Goal: Transaction & Acquisition: Book appointment/travel/reservation

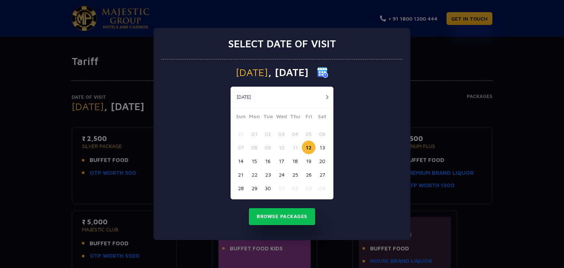
click at [322, 149] on button "13" at bounding box center [322, 148] width 14 height 14
click at [280, 213] on button "Browse Packages" at bounding box center [282, 216] width 66 height 17
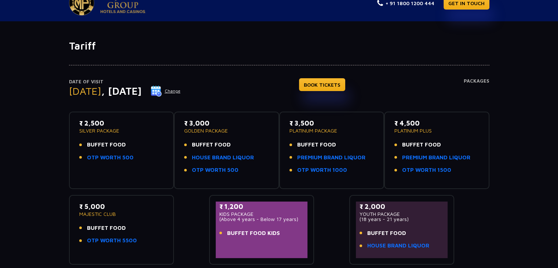
scroll to position [17, 0]
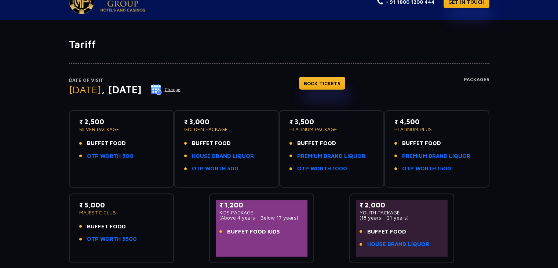
click at [127, 144] on li "BUFFET FOOD" at bounding box center [121, 143] width 85 height 8
click at [345, 85] on link "BOOK TICKETS" at bounding box center [322, 83] width 46 height 13
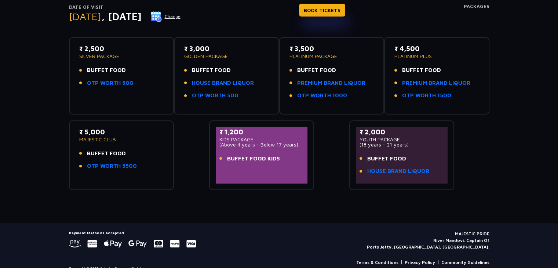
scroll to position [90, 0]
click at [116, 81] on link "OTP WORTH 500" at bounding box center [110, 83] width 47 height 8
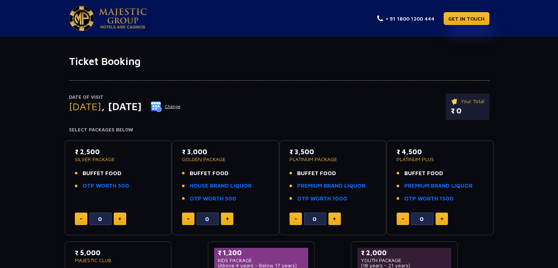
click at [120, 217] on button at bounding box center [120, 219] width 12 height 12
type input "1"
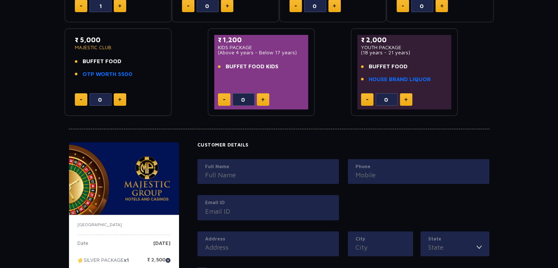
scroll to position [213, 0]
click at [360, 220] on div "Full Name Phone Email ID" at bounding box center [343, 195] width 301 height 72
click at [364, 236] on label "City" at bounding box center [381, 239] width 50 height 7
click at [364, 243] on input "City" at bounding box center [381, 248] width 50 height 10
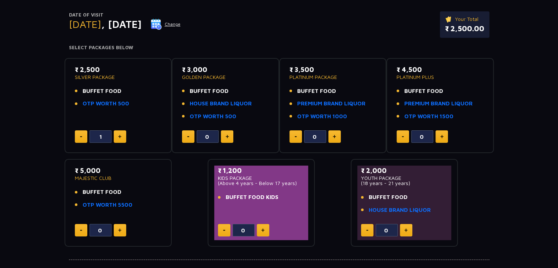
scroll to position [0, 0]
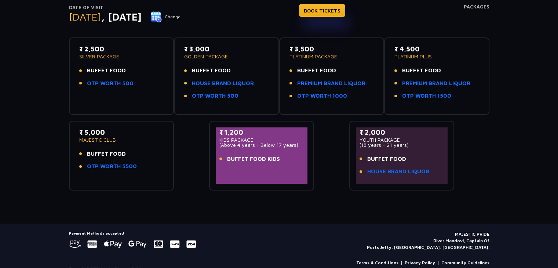
scroll to position [1, 0]
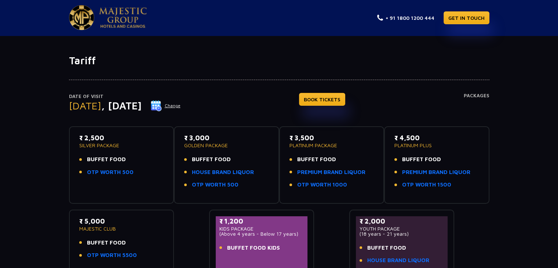
click at [484, 95] on h4 "Packages" at bounding box center [477, 106] width 26 height 26
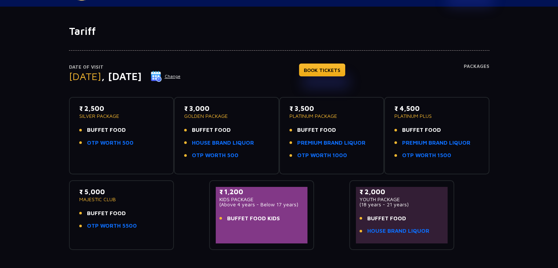
scroll to position [34, 0]
